Goal: Task Accomplishment & Management: Manage account settings

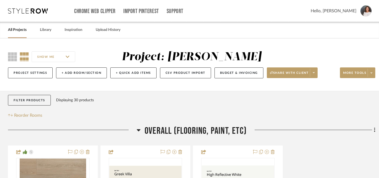
click at [22, 29] on link "All Projects" at bounding box center [17, 29] width 19 height 7
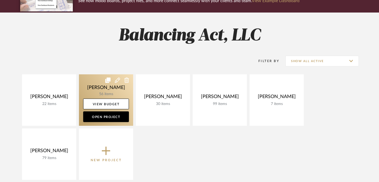
scroll to position [123, 0]
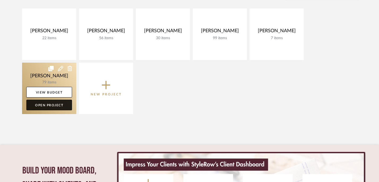
click at [54, 105] on link "Open Project" at bounding box center [49, 104] width 46 height 11
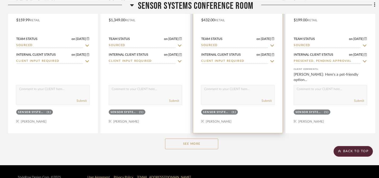
scroll to position [2171, 0]
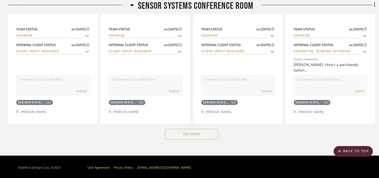
click at [189, 133] on button "See More" at bounding box center [191, 134] width 53 height 11
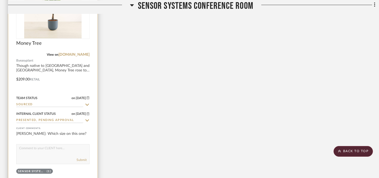
scroll to position [2334, 0]
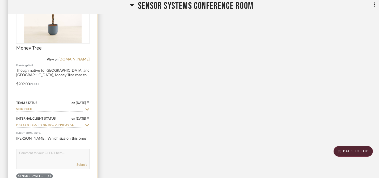
click at [52, 70] on div at bounding box center [52, 80] width 89 height 233
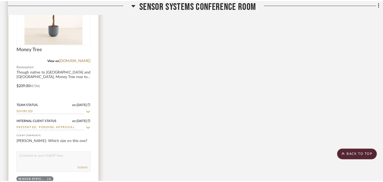
scroll to position [0, 0]
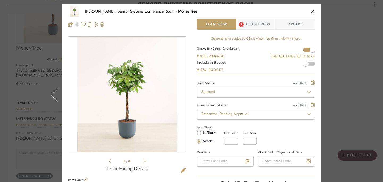
click at [311, 12] on icon "close" at bounding box center [312, 11] width 4 height 4
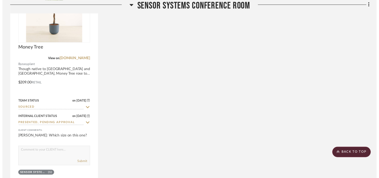
scroll to position [2334, 0]
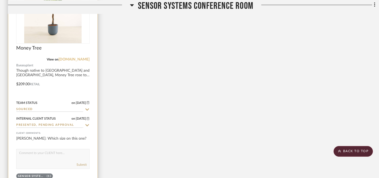
click at [79, 57] on link "[DOMAIN_NAME]" at bounding box center [73, 59] width 31 height 4
click at [32, 150] on textarea at bounding box center [52, 154] width 73 height 10
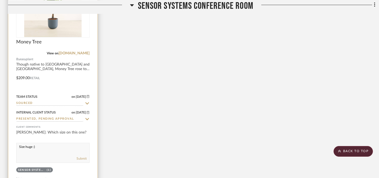
scroll to position [2345, 0]
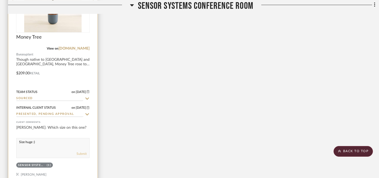
type textarea "Size huge :)"
click at [82, 151] on button "Submit" at bounding box center [82, 153] width 10 height 5
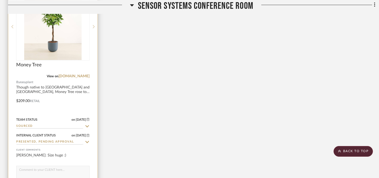
scroll to position [2302, 0]
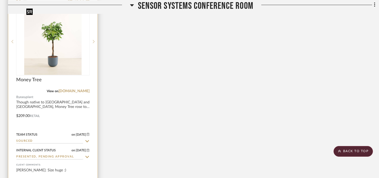
click at [66, 69] on img "0" at bounding box center [52, 41] width 57 height 66
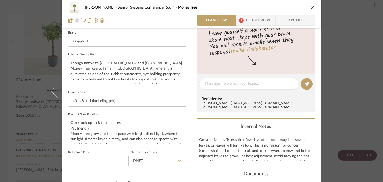
scroll to position [174, 0]
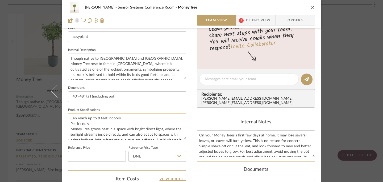
click at [69, 118] on textarea "Can reach up to 8 feet indoors Pet friendly Money Tree grows best in a space wi…" at bounding box center [127, 126] width 118 height 26
click at [88, 117] on textarea "Size Huge (Can reach up to 8 feet indoors Pet friendly Money Tree grows best in…" at bounding box center [127, 126] width 118 height 26
click at [136, 118] on textarea "Size Huge (can reach up to 8 feet indoors Pet friendly Money Tree grows best in…" at bounding box center [127, 126] width 118 height 26
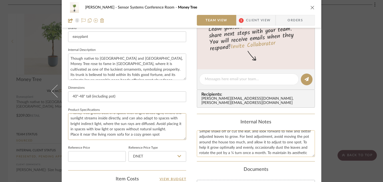
scroll to position [27, 0]
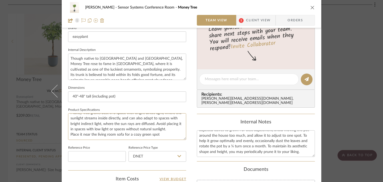
type textarea "Size Huge (can reach up to 8 feet indoors) Pet friendly Money Tree grows best i…"
click at [311, 9] on icon "close" at bounding box center [312, 7] width 4 height 4
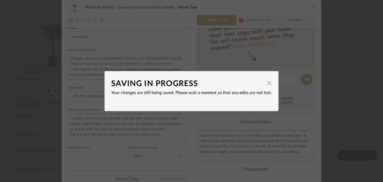
drag, startPoint x: 265, startPoint y: 84, endPoint x: 272, endPoint y: 79, distance: 8.3
click at [266, 84] on span "button" at bounding box center [269, 83] width 11 height 11
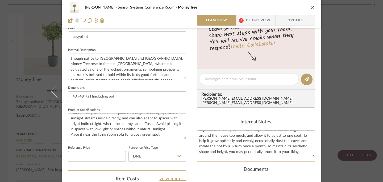
click at [310, 8] on icon "close" at bounding box center [312, 7] width 4 height 4
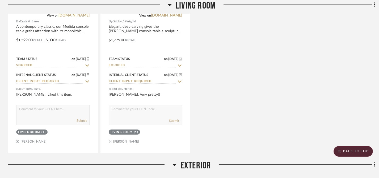
scroll to position [1619, 0]
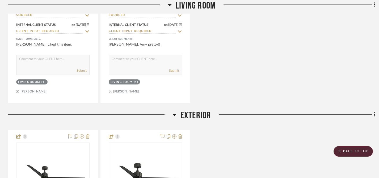
click at [175, 113] on icon at bounding box center [174, 114] width 4 height 6
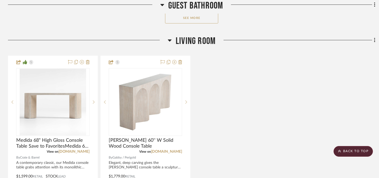
scroll to position [1406, 0]
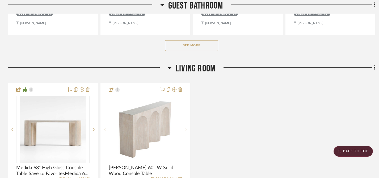
click at [171, 67] on icon at bounding box center [170, 68] width 4 height 2
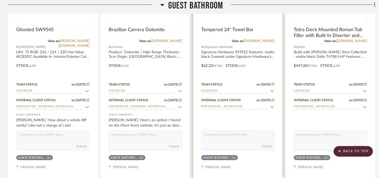
scroll to position [1133, 0]
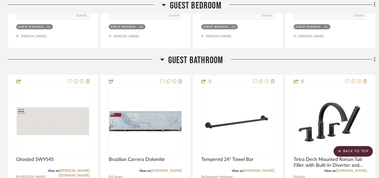
click at [162, 58] on icon at bounding box center [162, 59] width 4 height 2
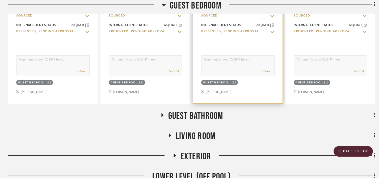
scroll to position [977, 0]
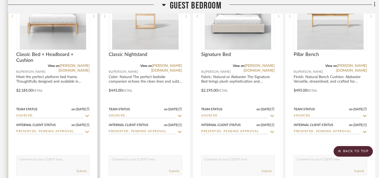
click at [87, 115] on icon at bounding box center [87, 115] width 5 height 4
click at [86, 114] on icon at bounding box center [87, 115] width 3 height 3
type input "[DATE]"
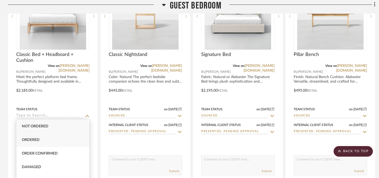
click at [40, 141] on div "Ordered" at bounding box center [52, 140] width 73 height 14
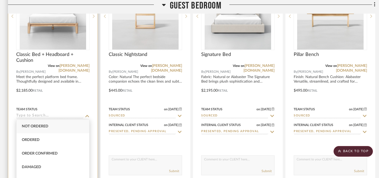
type input "Ordered"
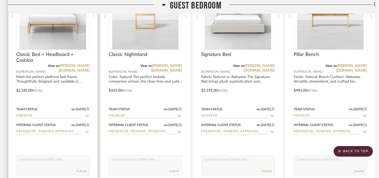
click at [88, 130] on icon at bounding box center [87, 131] width 5 height 4
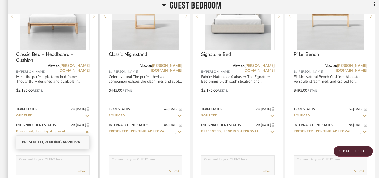
click at [87, 130] on icon at bounding box center [87, 131] width 3 height 3
type input "[DATE]"
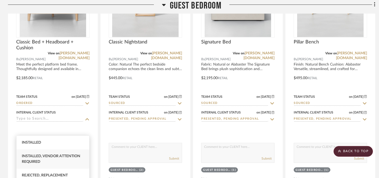
scroll to position [1066, 0]
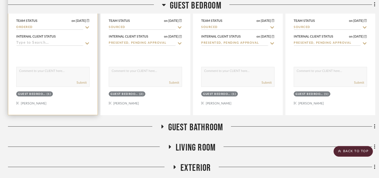
click at [88, 43] on icon at bounding box center [87, 43] width 5 height 4
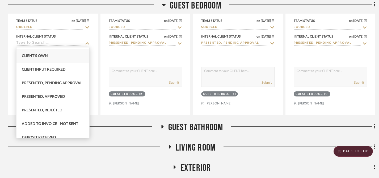
scroll to position [34, 0]
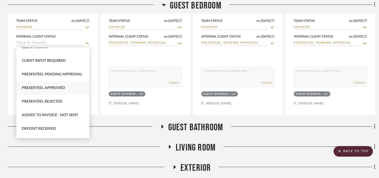
click at [49, 86] on span "Presented, Approved" at bounding box center [43, 88] width 43 height 4
type input "Presented, Approved"
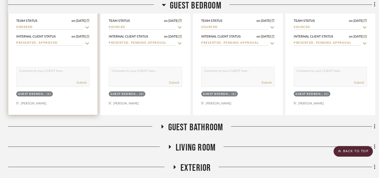
click at [48, 77] on div "Submit" at bounding box center [52, 77] width 73 height 20
click at [47, 72] on textarea at bounding box center [52, 72] width 73 height 10
drag, startPoint x: 19, startPoint y: 70, endPoint x: 51, endPoint y: 71, distance: 31.6
click at [51, 71] on textarea "[PERSON_NAME] ordered [DATE]." at bounding box center [52, 72] width 73 height 10
type textarea "[PERSON_NAME] ordered [DATE]."
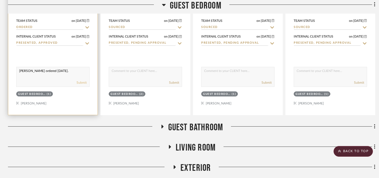
click at [81, 82] on button "Submit" at bounding box center [82, 82] width 10 height 5
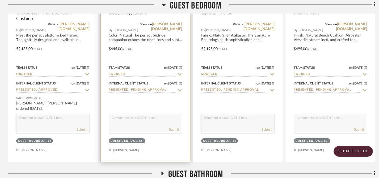
scroll to position [1019, 0]
click at [181, 72] on icon at bounding box center [179, 74] width 5 height 4
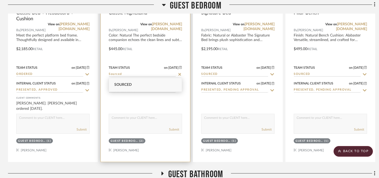
click at [181, 72] on icon at bounding box center [179, 74] width 5 height 4
type input "[DATE]"
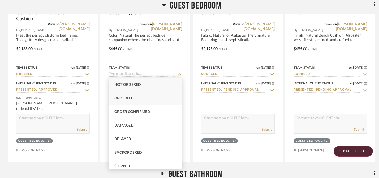
click at [126, 99] on span "Ordered" at bounding box center [123, 98] width 18 height 4
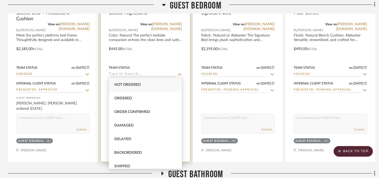
type input "Ordered"
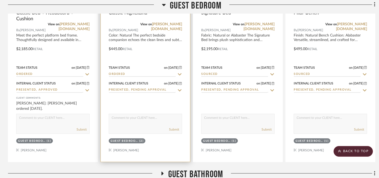
click at [179, 89] on icon at bounding box center [179, 90] width 5 height 4
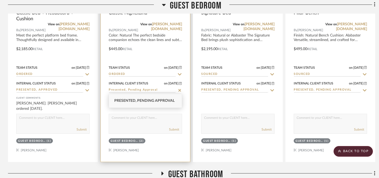
click at [179, 89] on icon at bounding box center [179, 89] width 3 height 3
type input "[DATE]"
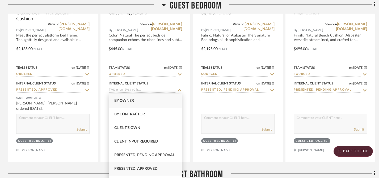
click at [148, 168] on span "Presented, Approved" at bounding box center [135, 168] width 43 height 4
type input "Presented, Approved"
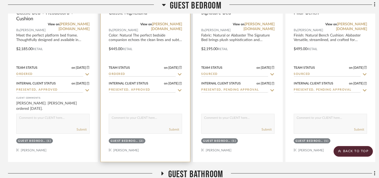
click at [137, 122] on textarea at bounding box center [145, 119] width 73 height 10
paste textarea "[PERSON_NAME] ordered [DATE]."
type textarea "[PERSON_NAME] ordered [DATE]."
click at [171, 128] on button "Submit" at bounding box center [174, 129] width 10 height 5
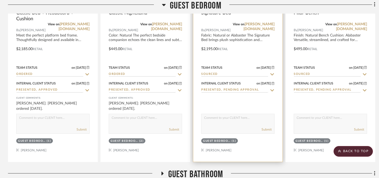
click at [273, 73] on icon at bounding box center [272, 74] width 4 height 2
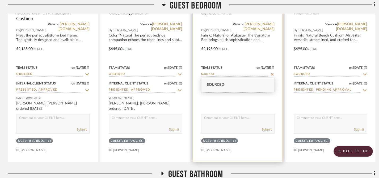
click at [273, 73] on icon at bounding box center [272, 74] width 5 height 4
type input "[DATE]"
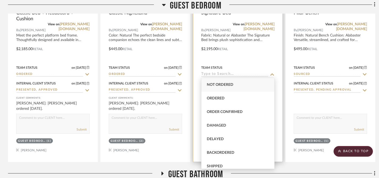
click at [216, 98] on span "Ordered" at bounding box center [216, 98] width 18 height 4
type input "Ordered"
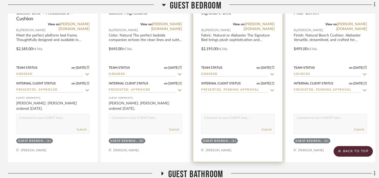
click at [274, 88] on icon at bounding box center [272, 90] width 5 height 4
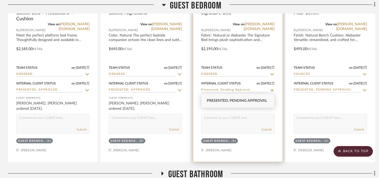
click at [274, 88] on icon at bounding box center [272, 90] width 5 height 4
type input "[DATE]"
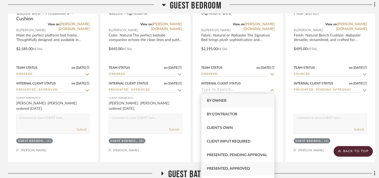
click at [239, 167] on span "Presented, Approved" at bounding box center [228, 168] width 43 height 4
type input "Presented, Approved"
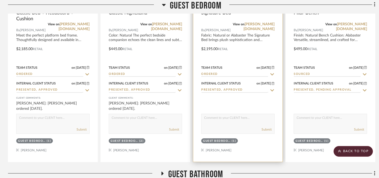
click at [227, 125] on div "Submit" at bounding box center [237, 123] width 73 height 20
click at [225, 121] on textarea at bounding box center [237, 119] width 73 height 10
paste textarea "[PERSON_NAME] ordered [DATE]."
type textarea "[PERSON_NAME] ordered [DATE]."
click at [268, 127] on button "Submit" at bounding box center [266, 129] width 10 height 5
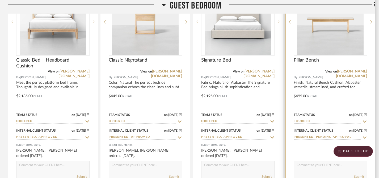
scroll to position [1008, 0]
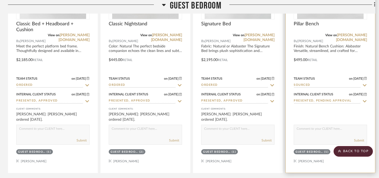
click at [365, 83] on icon at bounding box center [364, 85] width 5 height 4
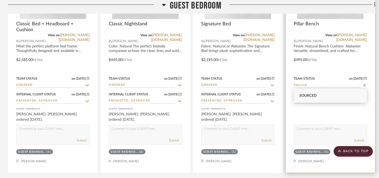
click at [365, 83] on icon at bounding box center [364, 85] width 5 height 4
type input "[DATE]"
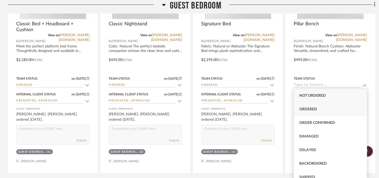
click at [315, 108] on span "Ordered" at bounding box center [308, 109] width 18 height 4
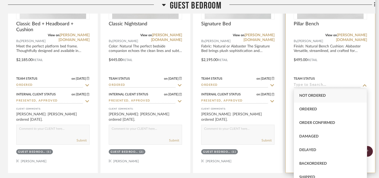
type input "Ordered"
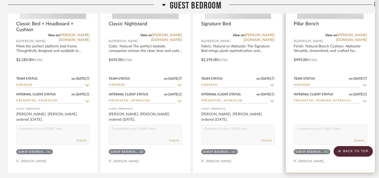
click at [364, 99] on icon at bounding box center [364, 101] width 5 height 4
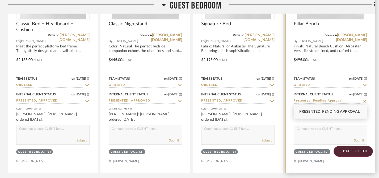
click at [364, 99] on icon at bounding box center [364, 101] width 5 height 4
type input "[DATE]"
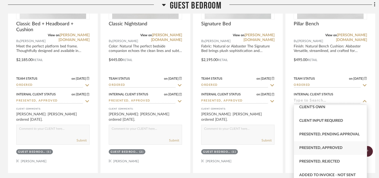
scroll to position [32, 0]
click at [317, 147] on span "Presented, Approved" at bounding box center [320, 147] width 43 height 4
type input "Presented, Approved"
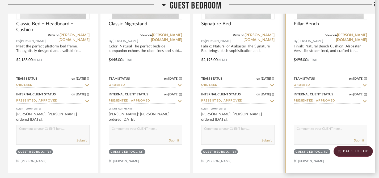
click at [315, 130] on textarea at bounding box center [330, 130] width 73 height 10
paste textarea "[PERSON_NAME] ordered [DATE]."
type textarea "[PERSON_NAME] ordered [DATE]."
click at [359, 139] on button "Submit" at bounding box center [359, 140] width 10 height 5
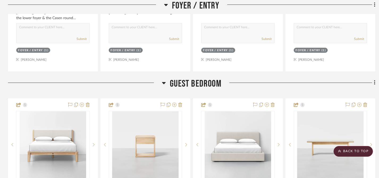
scroll to position [849, 0]
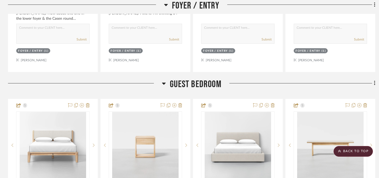
click at [164, 83] on icon at bounding box center [164, 83] width 4 height 2
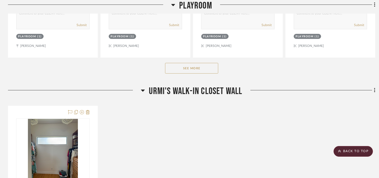
scroll to position [408, 0]
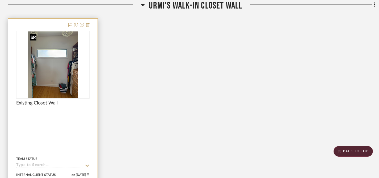
click at [55, 82] on img "0" at bounding box center [53, 64] width 50 height 66
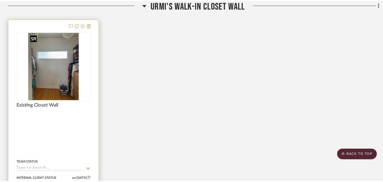
scroll to position [0, 0]
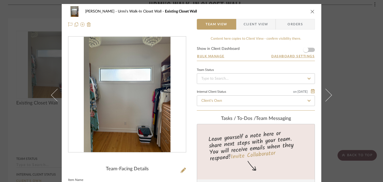
click at [310, 12] on icon "close" at bounding box center [312, 11] width 4 height 4
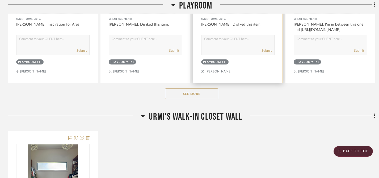
scroll to position [306, 0]
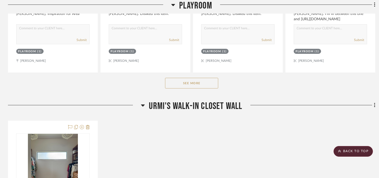
click at [191, 83] on button "See More" at bounding box center [191, 83] width 53 height 11
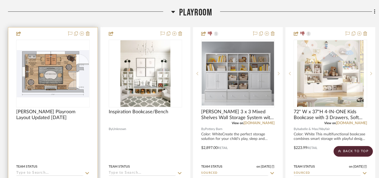
scroll to position [86, 0]
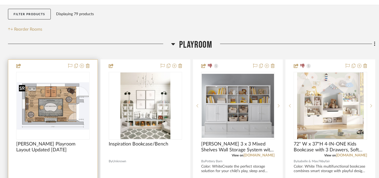
click at [58, 111] on img "0" at bounding box center [53, 105] width 72 height 47
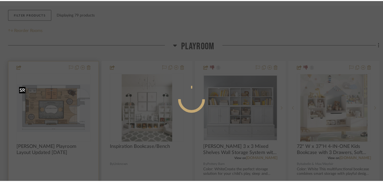
scroll to position [0, 0]
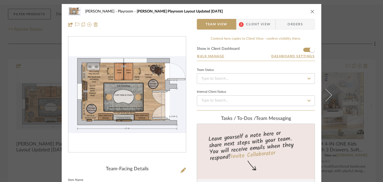
click at [309, 8] on div "[PERSON_NAME] Playroom [PERSON_NAME] Playroom Layout Updated [DATE]" at bounding box center [191, 11] width 247 height 11
click at [310, 10] on icon "close" at bounding box center [312, 11] width 4 height 4
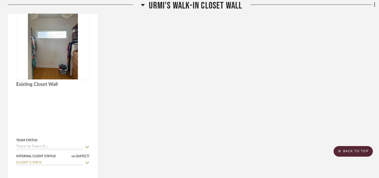
scroll to position [3027, 0]
